Goal: Communication & Community: Answer question/provide support

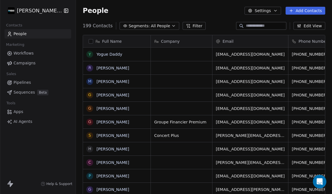
scroll to position [192, 256]
click at [114, 52] on link "Yogue Daddy" at bounding box center [109, 54] width 26 height 4
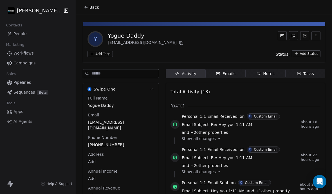
click at [233, 72] on div "Emails" at bounding box center [226, 74] width 20 height 6
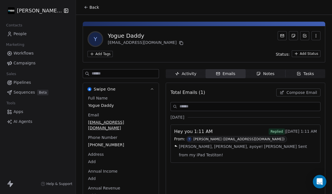
click at [301, 90] on span "Compose Email" at bounding box center [301, 93] width 31 height 6
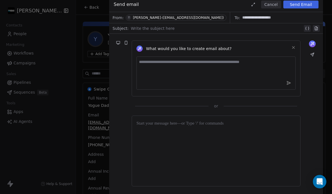
click at [172, 29] on div at bounding box center [217, 28] width 172 height 7
click at [195, 137] on div at bounding box center [215, 150] width 159 height 61
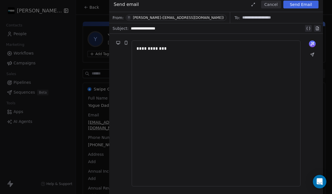
click at [306, 6] on button "Send Email" at bounding box center [300, 5] width 35 height 8
